Goal: Task Accomplishment & Management: Manage account settings

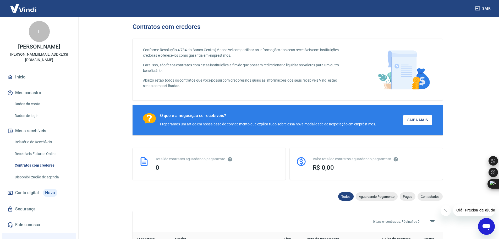
click at [47, 99] on link "Dados da conta" at bounding box center [43, 104] width 60 height 11
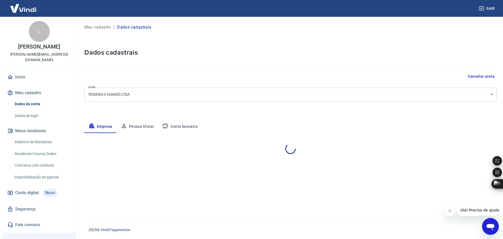
select select "MG"
select select "business"
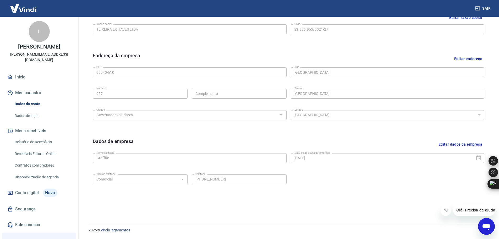
scroll to position [139, 0]
click at [26, 110] on link "Dados de login" at bounding box center [43, 115] width 60 height 11
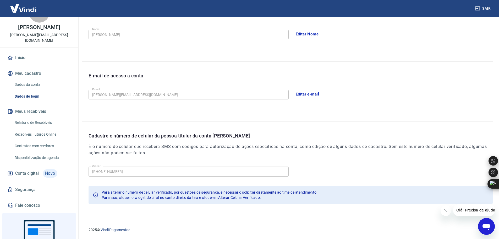
scroll to position [50, 0]
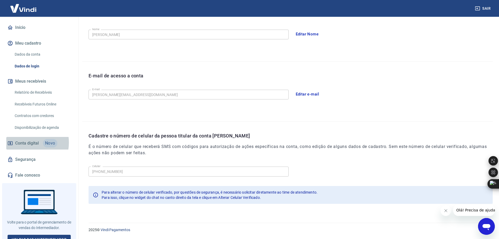
click at [23, 139] on span "Conta digital" at bounding box center [27, 142] width 24 height 7
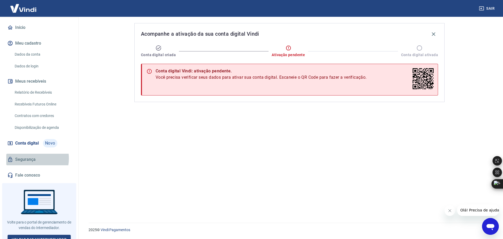
click at [28, 154] on link "Segurança" at bounding box center [39, 160] width 66 height 12
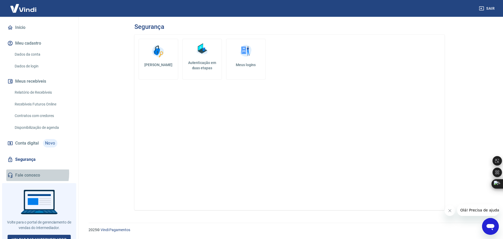
click at [26, 169] on link "Fale conosco" at bounding box center [39, 175] width 66 height 12
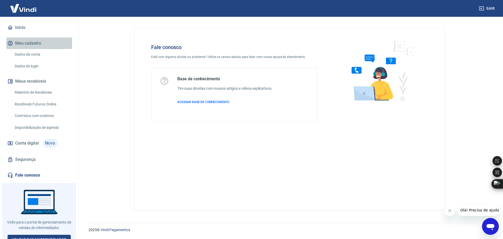
click at [41, 37] on button "Meu cadastro" at bounding box center [39, 43] width 66 height 12
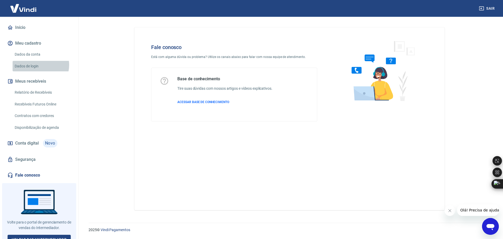
click at [38, 61] on link "Dados de login" at bounding box center [43, 66] width 60 height 11
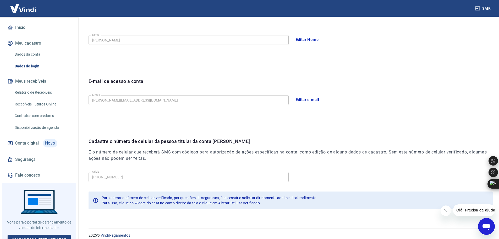
scroll to position [97, 0]
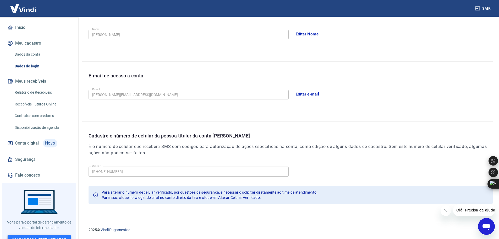
click at [34, 235] on link "Voltar para Intermediador" at bounding box center [39, 240] width 63 height 10
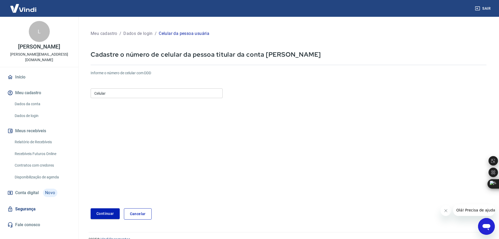
click at [109, 95] on input "Celular" at bounding box center [157, 93] width 132 height 10
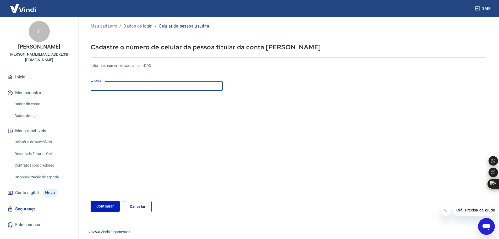
scroll to position [9, 0]
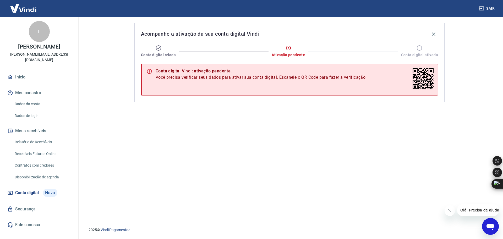
click at [420, 49] on icon at bounding box center [420, 48] width 6 height 6
